Goal: Task Accomplishment & Management: Manage account settings

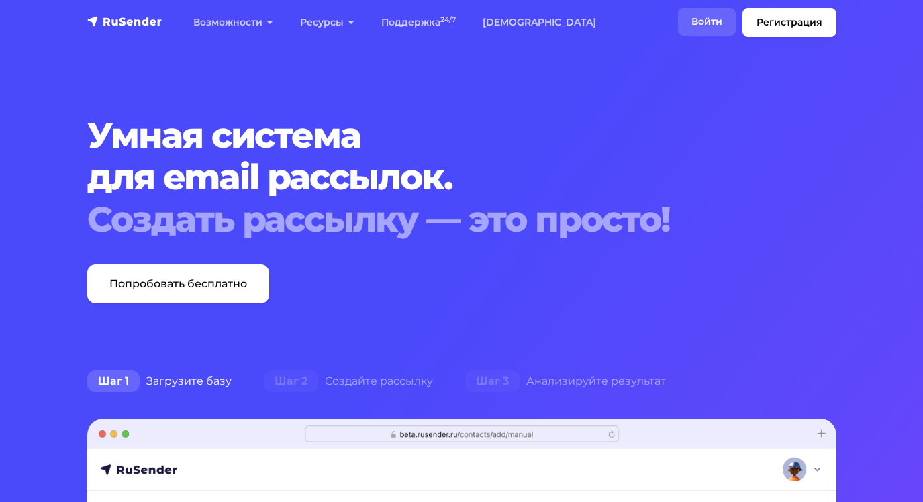
click at [691, 16] on link "Войти" at bounding box center [707, 22] width 58 height 28
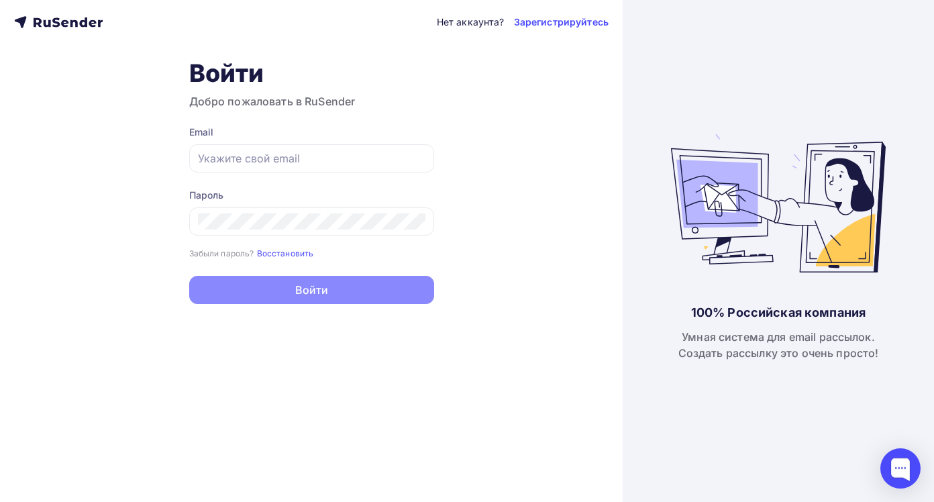
type input "sender@tekstil21.ru"
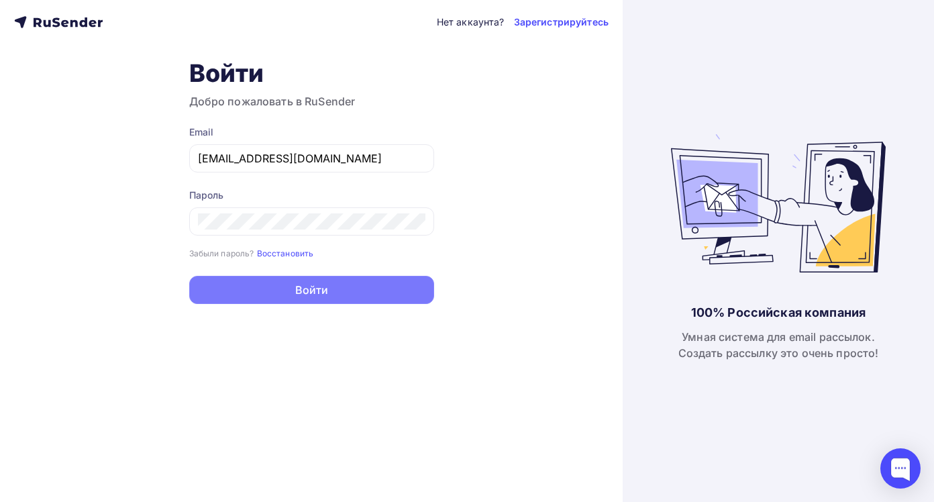
drag, startPoint x: 440, startPoint y: 290, endPoint x: 374, endPoint y: 293, distance: 66.5
click at [374, 293] on button "Войти" at bounding box center [311, 290] width 245 height 28
